Goal: Transaction & Acquisition: Purchase product/service

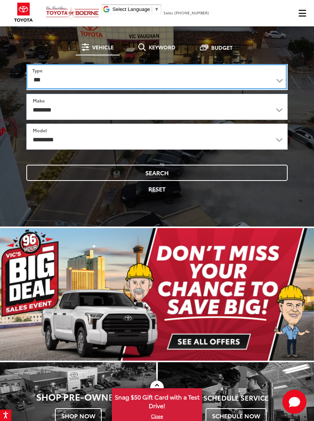
click at [37, 80] on select "*** *** **** *********" at bounding box center [156, 76] width 261 height 25
select select "******"
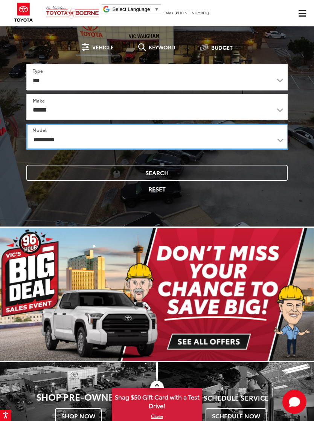
click at [45, 141] on select "**********" at bounding box center [157, 137] width 262 height 26
select select "*******"
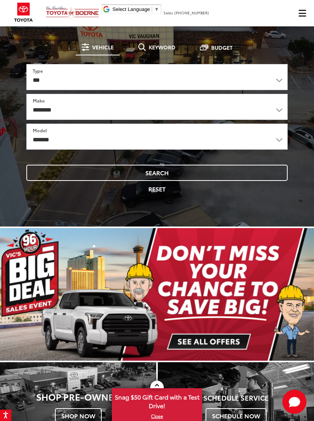
click at [92, 175] on button "Search" at bounding box center [156, 173] width 261 height 16
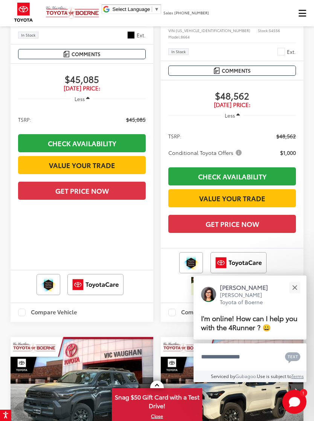
scroll to position [228, 0]
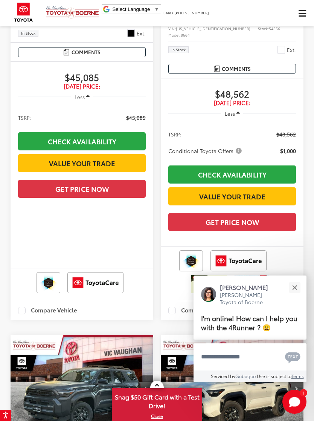
click at [297, 295] on button "Close" at bounding box center [295, 287] width 16 height 16
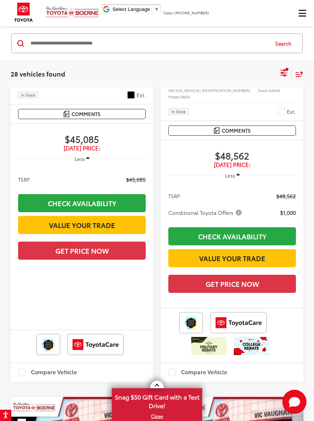
scroll to position [225, 0]
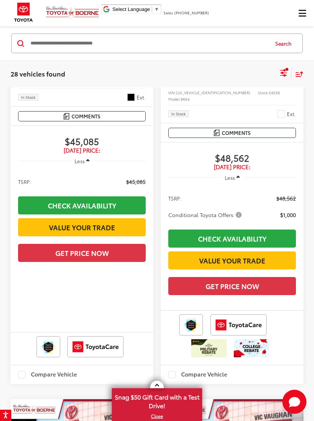
click at [299, 75] on icon "Select sort value" at bounding box center [299, 74] width 8 height 6
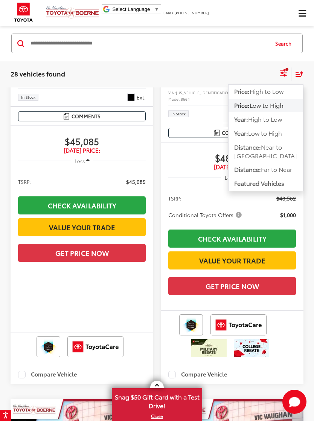
click at [283, 73] on icon "Select filters" at bounding box center [283, 71] width 7 height 5
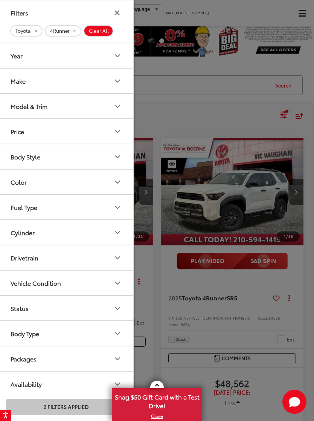
scroll to position [12, 0]
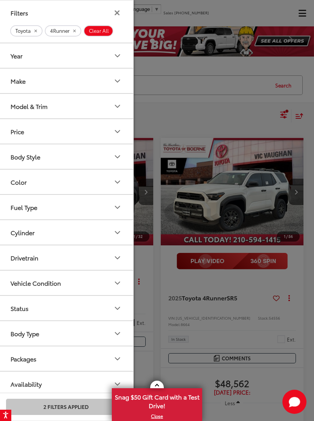
click at [23, 105] on div "Model & Trim" at bounding box center [29, 105] width 37 height 7
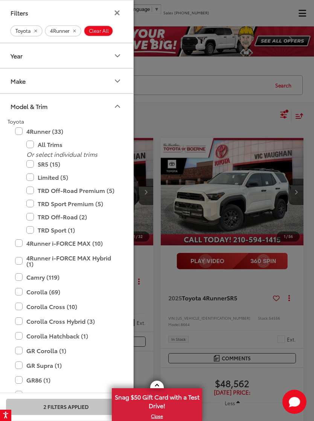
click at [30, 190] on label "TRD Off-Road Premium (5)" at bounding box center [71, 190] width 90 height 13
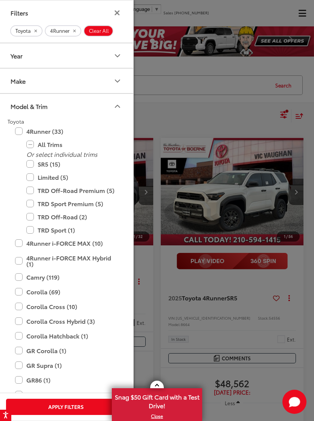
click at [27, 203] on label "TRD Sport Premium (5)" at bounding box center [71, 203] width 90 height 13
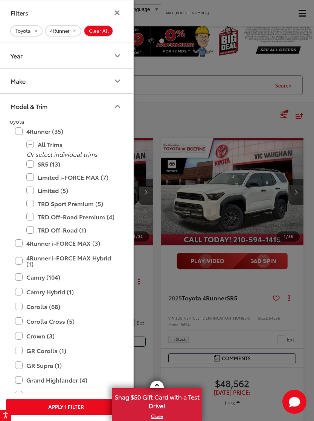
click at [30, 217] on label "TRD Off-Road Premium (4)" at bounding box center [71, 216] width 90 height 13
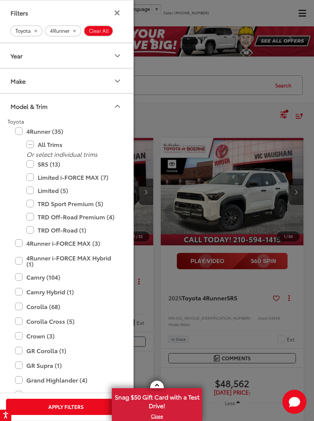
click at [32, 218] on label "TRD Off-Road Premium (4)" at bounding box center [71, 216] width 90 height 13
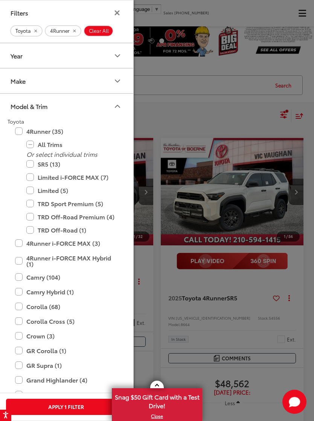
click at [32, 230] on label "TRD Off-Road (1)" at bounding box center [71, 229] width 90 height 13
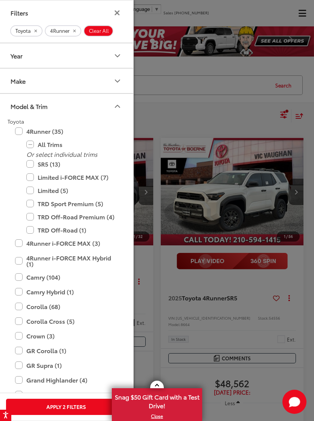
click at [28, 189] on label "Limited (5)" at bounding box center [71, 190] width 90 height 13
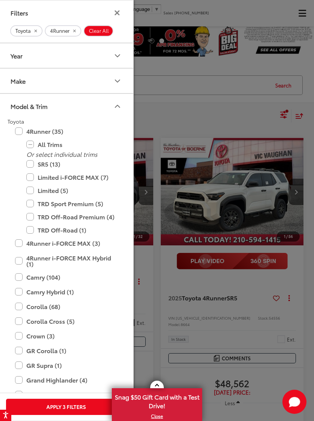
click at [50, 404] on button "Apply 3 Filters" at bounding box center [66, 406] width 120 height 16
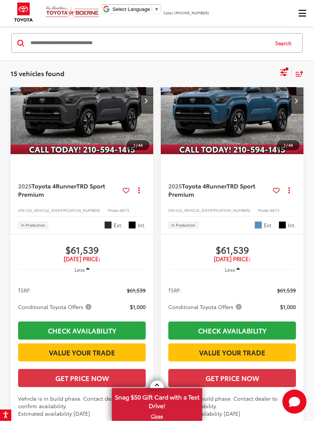
scroll to position [1995, 0]
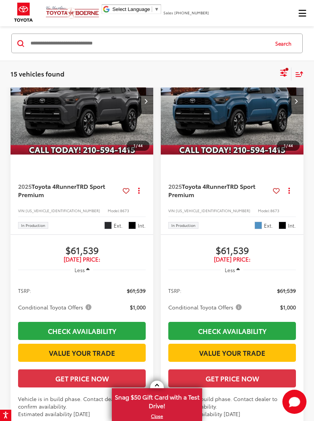
click at [270, 155] on img "2025 Toyota 4Runner TRD Sport Premium 0" at bounding box center [232, 101] width 144 height 108
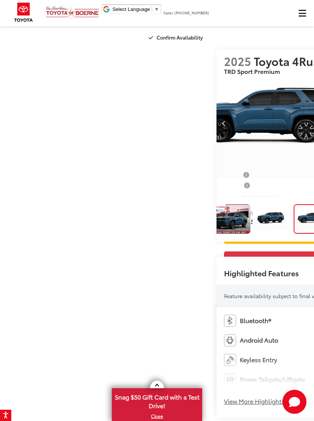
scroll to position [0, 5]
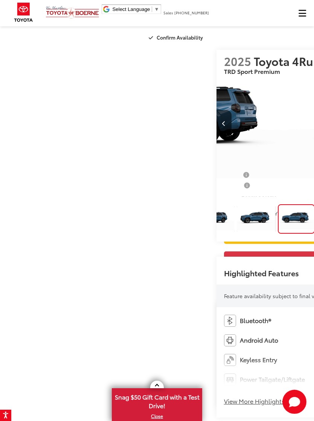
scroll to position [0, 71]
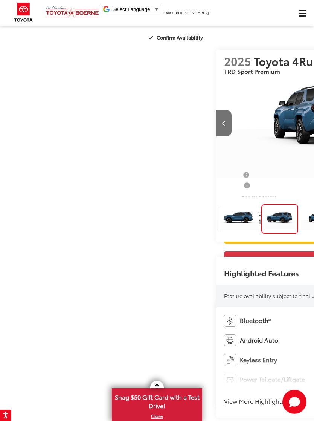
scroll to position [0, 1256]
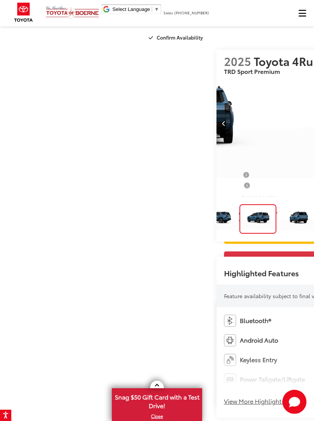
scroll to position [0, 203]
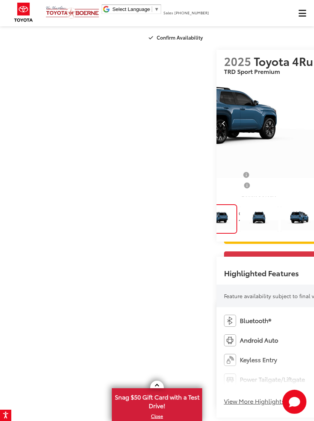
scroll to position [0, 269]
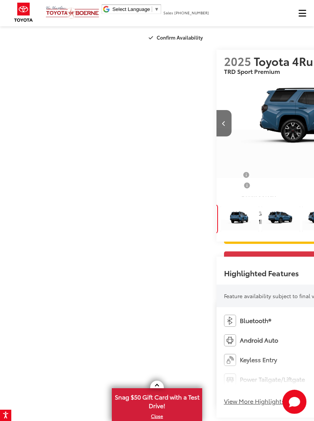
scroll to position [0, 335]
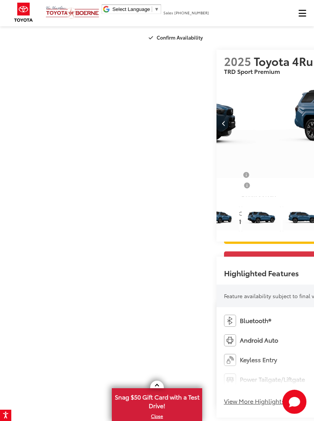
scroll to position [0, 401]
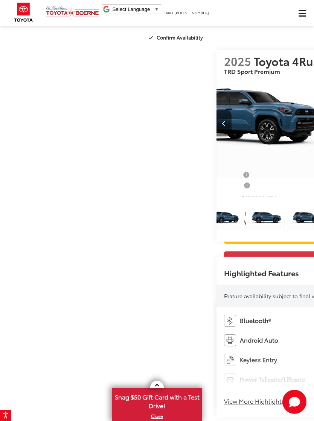
scroll to position [0, 0]
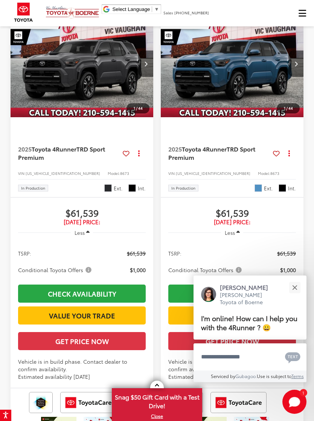
scroll to position [1970, 0]
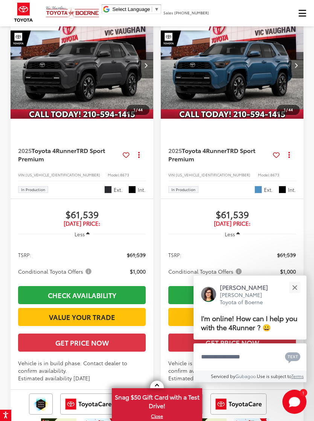
click at [299, 295] on button "Close" at bounding box center [295, 287] width 16 height 16
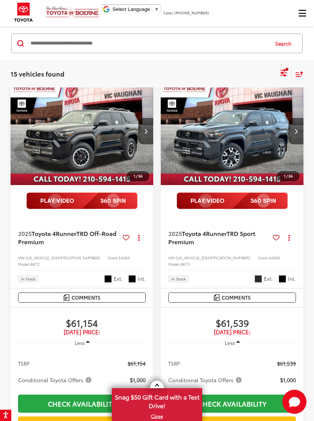
scroll to position [546, 0]
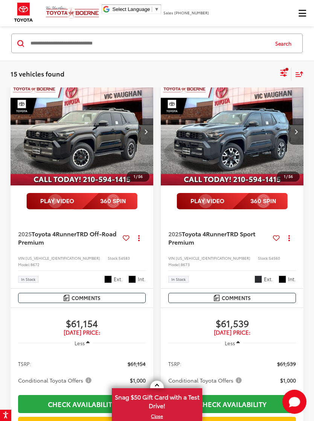
click at [259, 166] on img "2025 Toyota 4Runner TRD Sport Premium 0" at bounding box center [232, 132] width 144 height 108
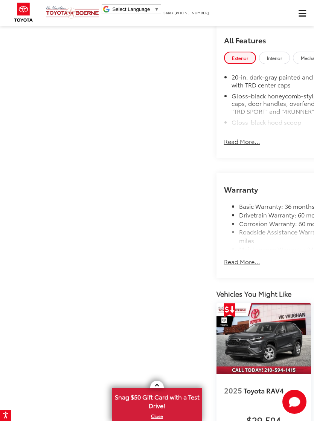
scroll to position [753, 0]
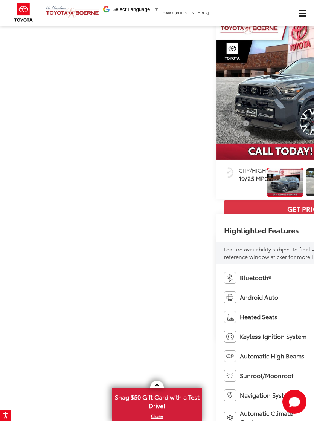
scroll to position [33, 0]
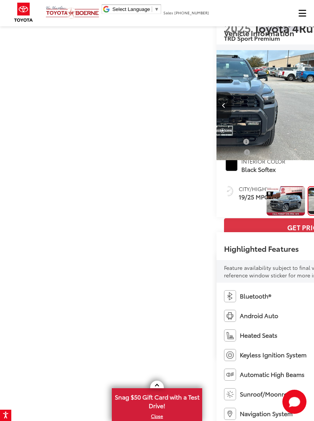
scroll to position [0, 314]
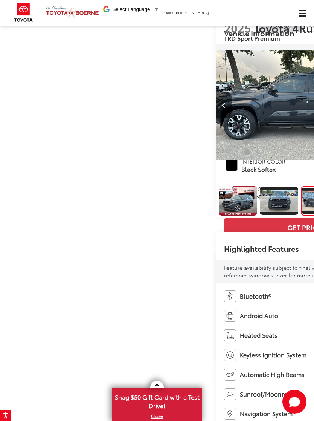
scroll to position [0, 628]
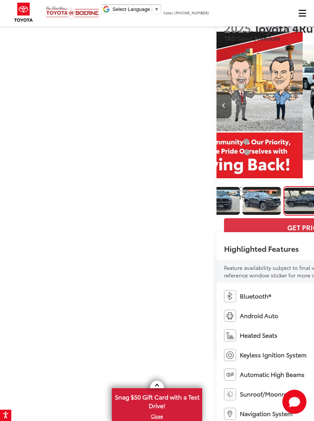
scroll to position [0, 121]
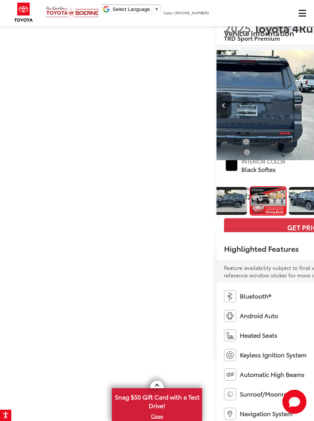
scroll to position [0, 187]
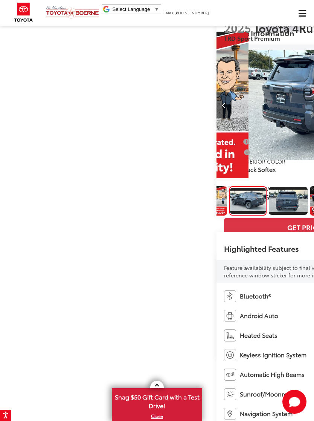
scroll to position [0, 253]
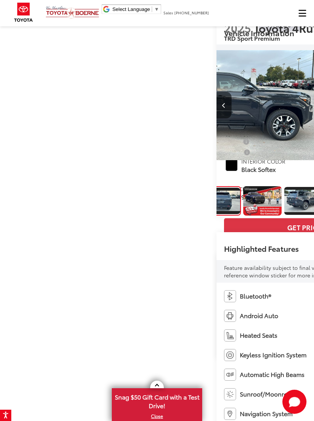
scroll to position [0, 319]
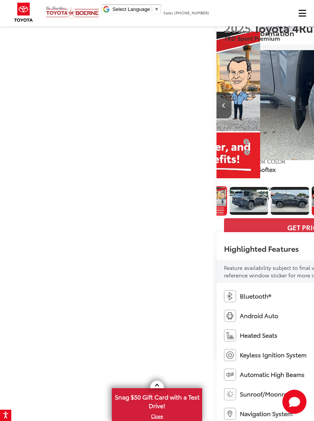
scroll to position [0, 0]
